Goal: Information Seeking & Learning: Learn about a topic

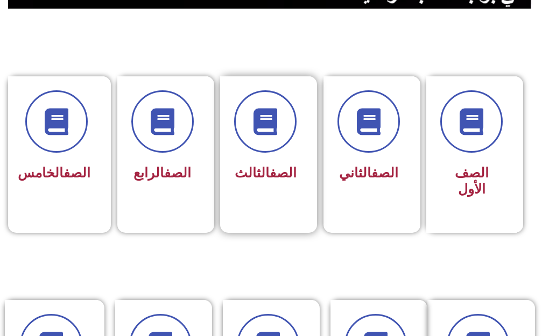
scroll to position [269, 0]
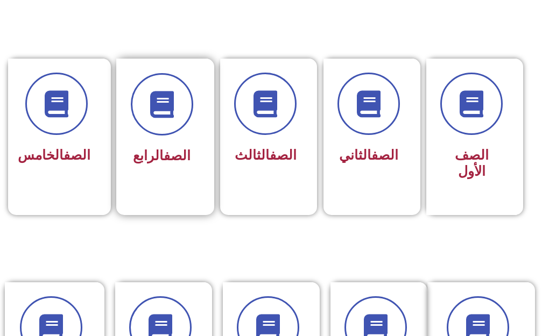
click at [160, 178] on div "الصف الرابع" at bounding box center [161, 130] width 91 height 142
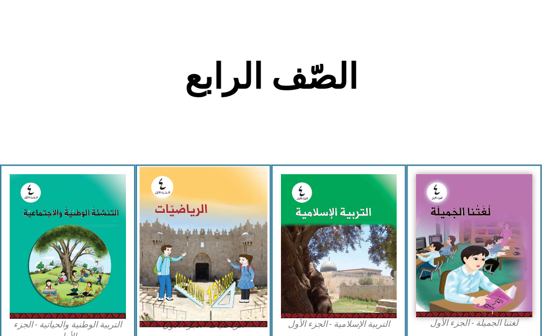
scroll to position [215, 0]
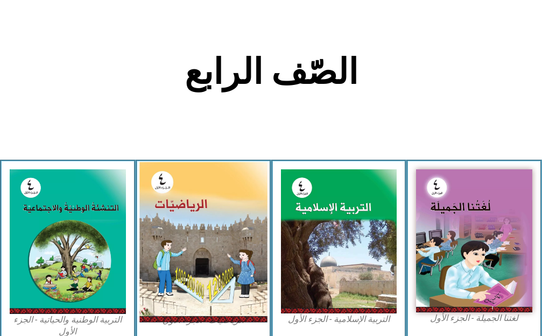
click at [207, 228] on img at bounding box center [203, 242] width 128 height 160
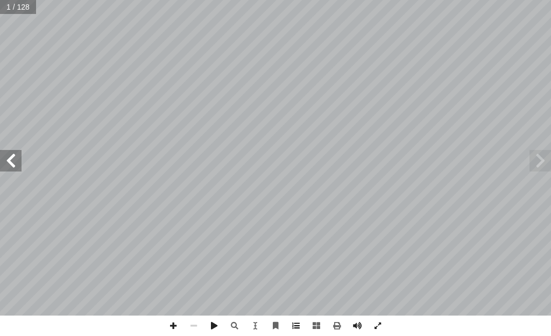
click at [297, 324] on span at bounding box center [296, 326] width 20 height 20
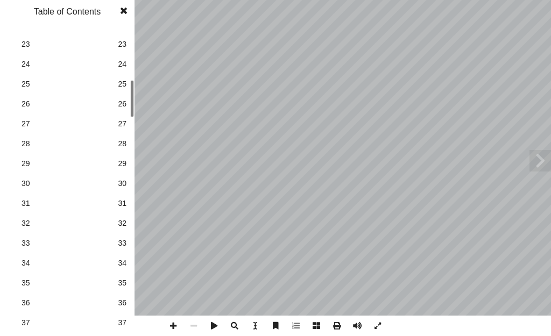
click at [114, 142] on link "28 28" at bounding box center [65, 144] width 121 height 20
click at [123, 11] on span at bounding box center [123, 11] width 19 height 22
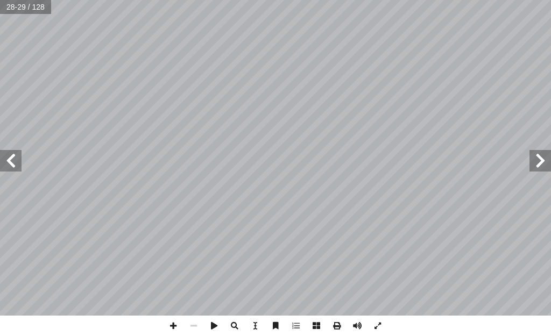
click at [542, 158] on span at bounding box center [541, 161] width 22 height 22
click at [16, 160] on span at bounding box center [11, 161] width 22 height 22
click at [530, 163] on span at bounding box center [541, 161] width 22 height 22
click at [168, 327] on span at bounding box center [173, 326] width 20 height 20
drag, startPoint x: 16, startPoint y: 164, endPoint x: 1, endPoint y: 155, distance: 16.9
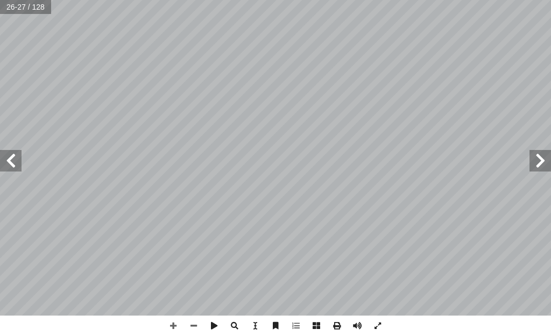
click at [1, 155] on span at bounding box center [11, 161] width 22 height 22
